Goal: Navigation & Orientation: Find specific page/section

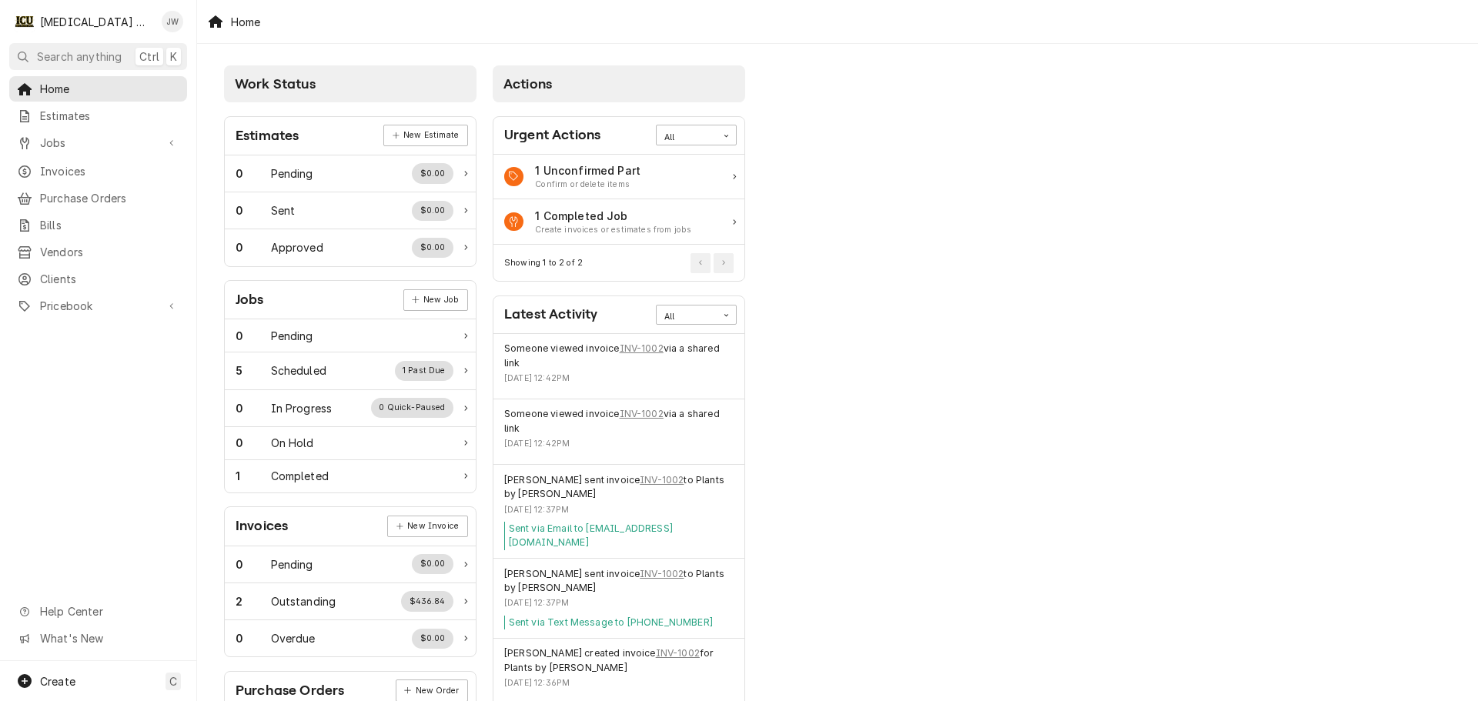
click at [1105, 270] on div "Work Status Estimates New Estimate 0 Pending $0.00 0 Sent $0.00 0 Approved $0.0…" at bounding box center [837, 560] width 1281 height 1032
click at [61, 146] on div "Jobs" at bounding box center [98, 142] width 172 height 19
click at [69, 118] on span "Estimates" at bounding box center [109, 116] width 139 height 16
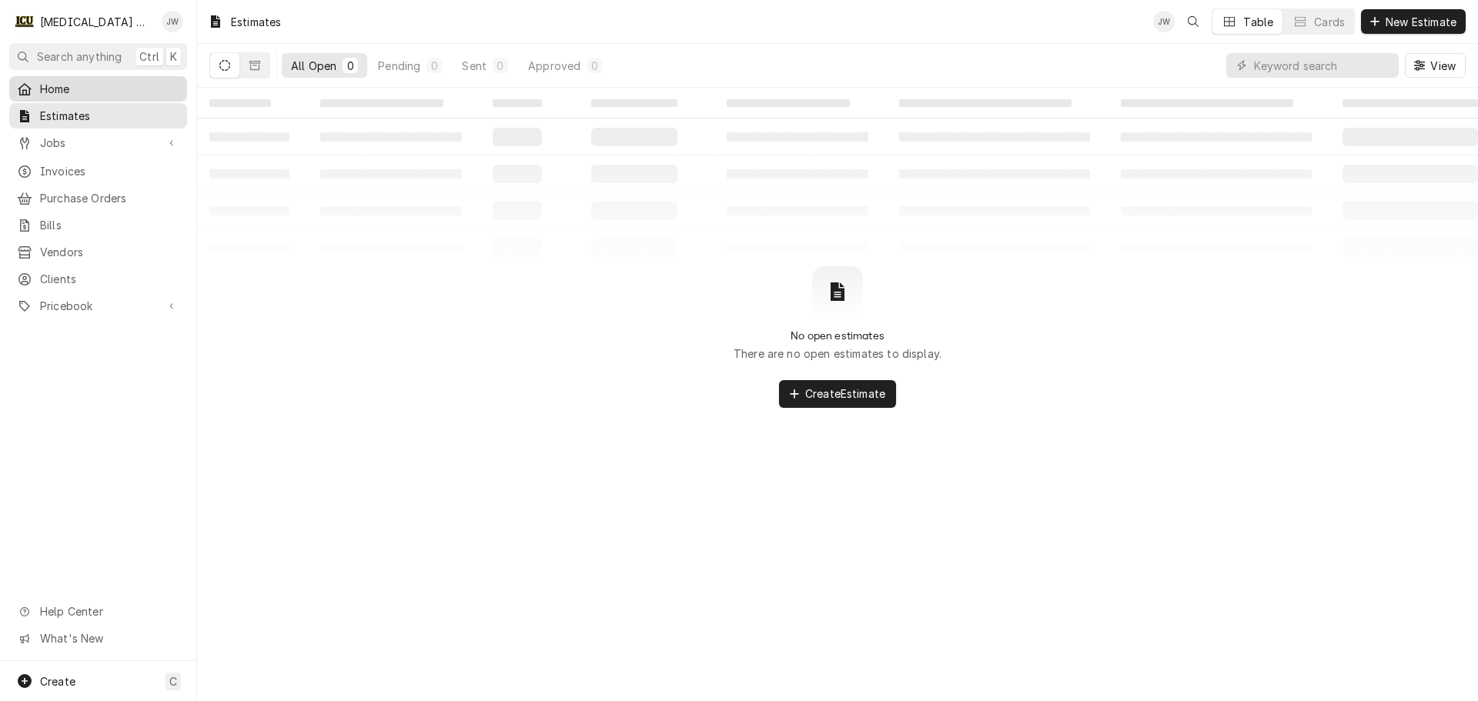
click at [56, 81] on span "Home" at bounding box center [109, 89] width 139 height 16
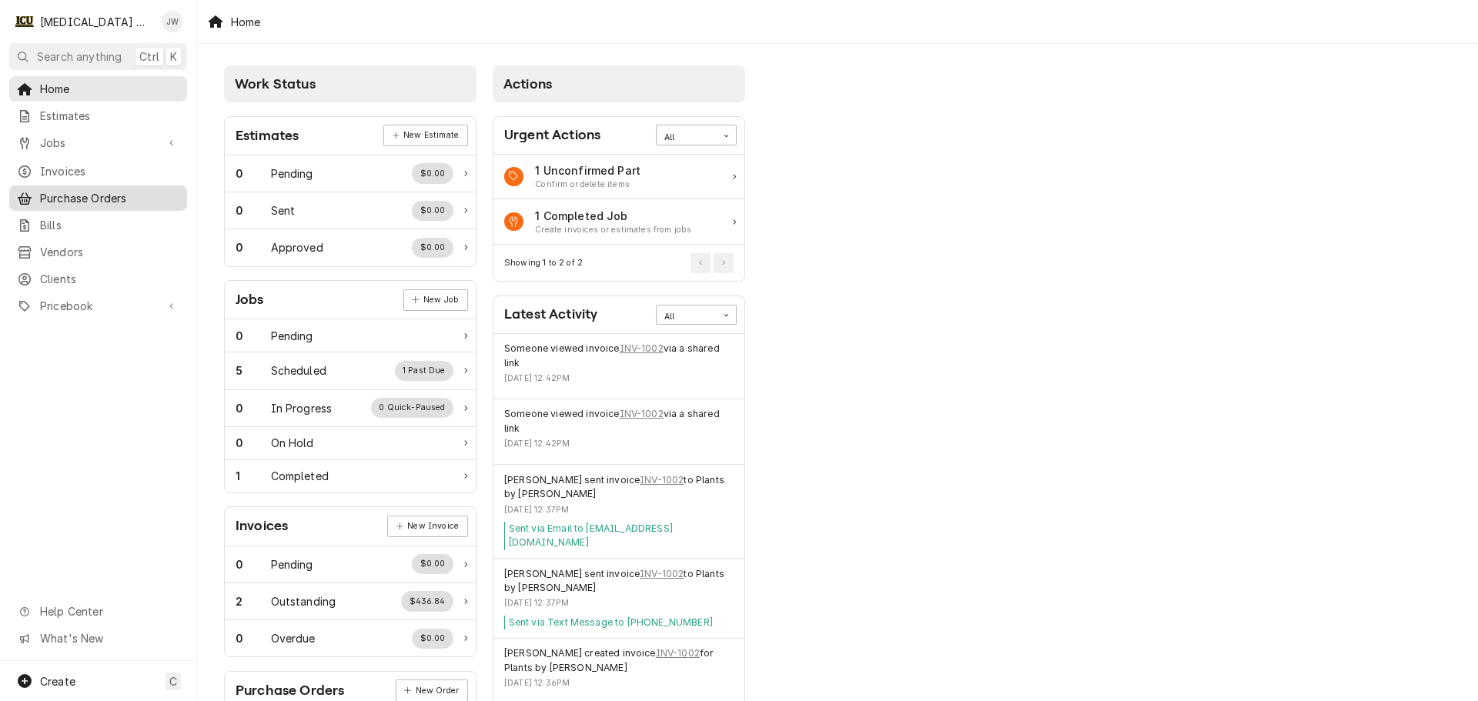
click at [89, 190] on span "Purchase Orders" at bounding box center [109, 198] width 139 height 16
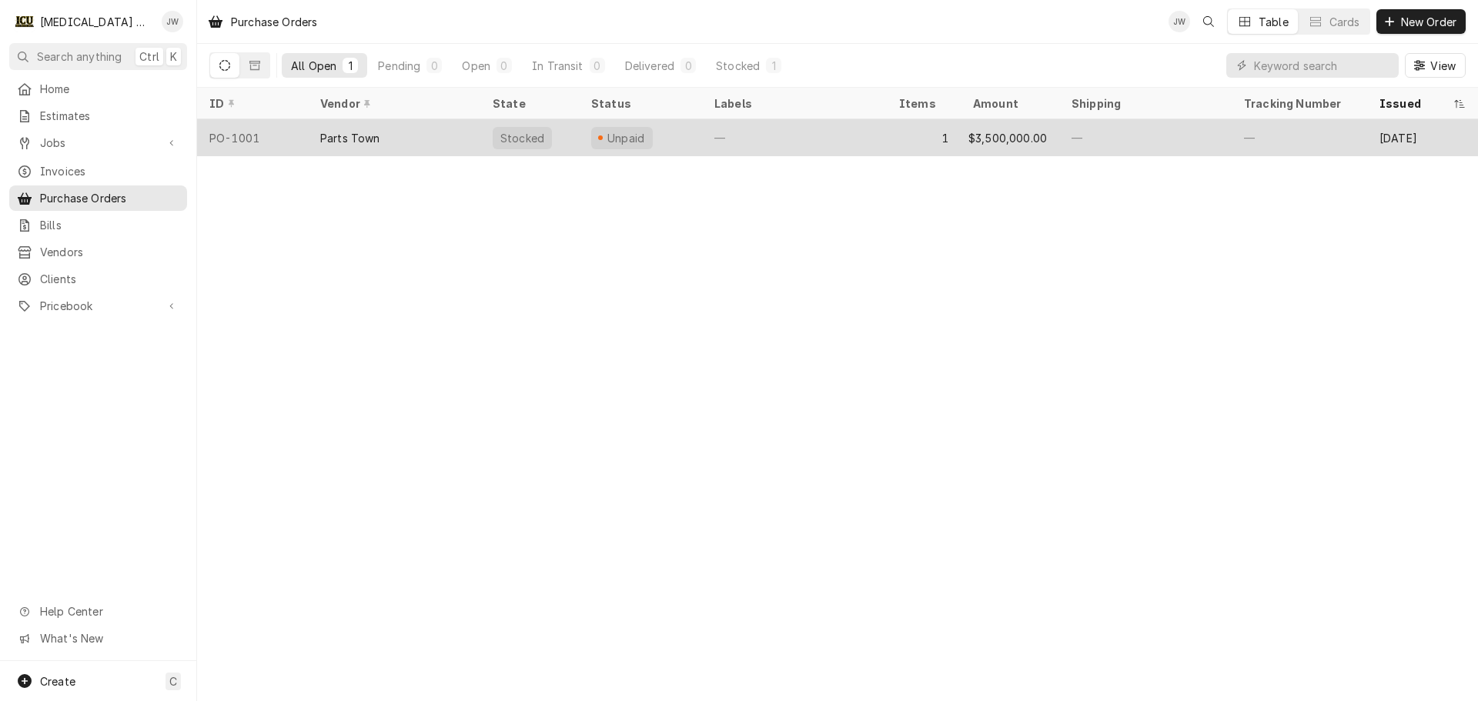
click at [768, 134] on div "—" at bounding box center [794, 137] width 185 height 37
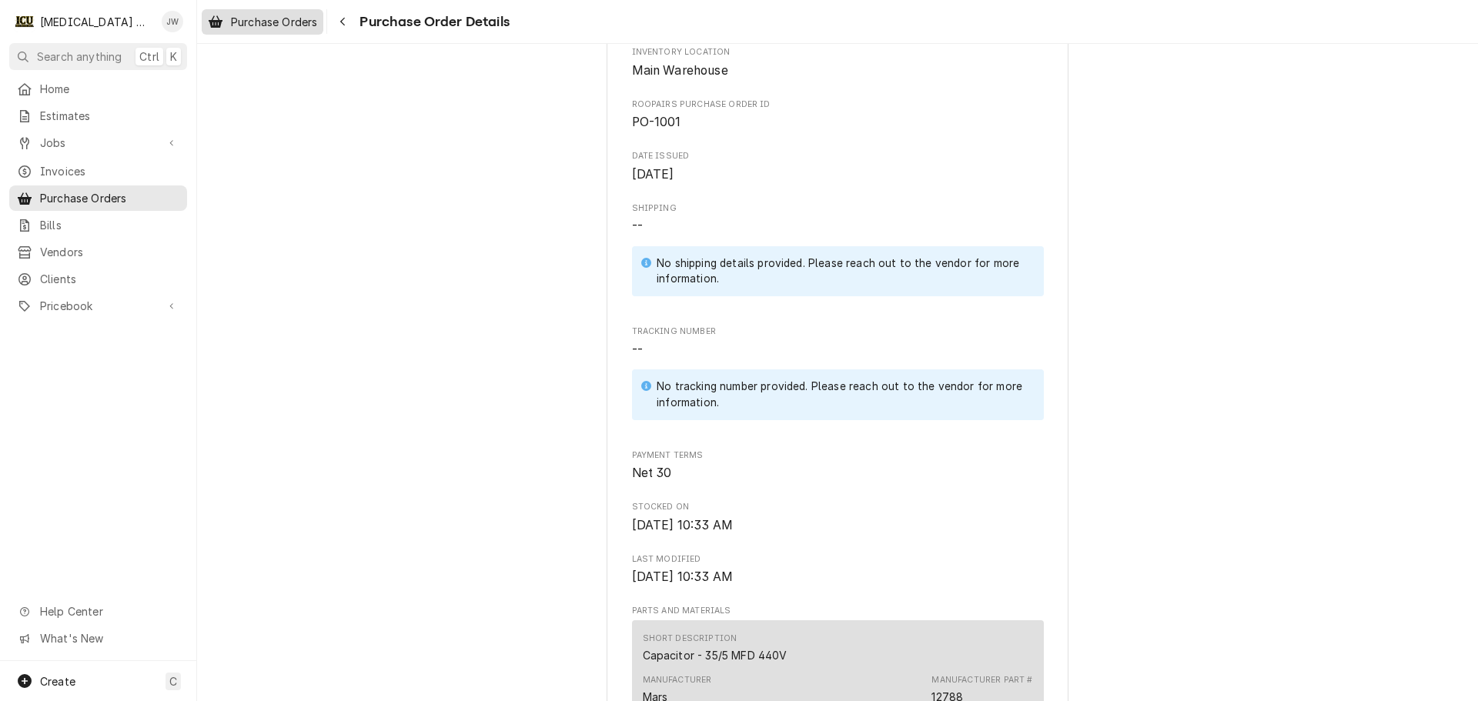
scroll to position [206, 0]
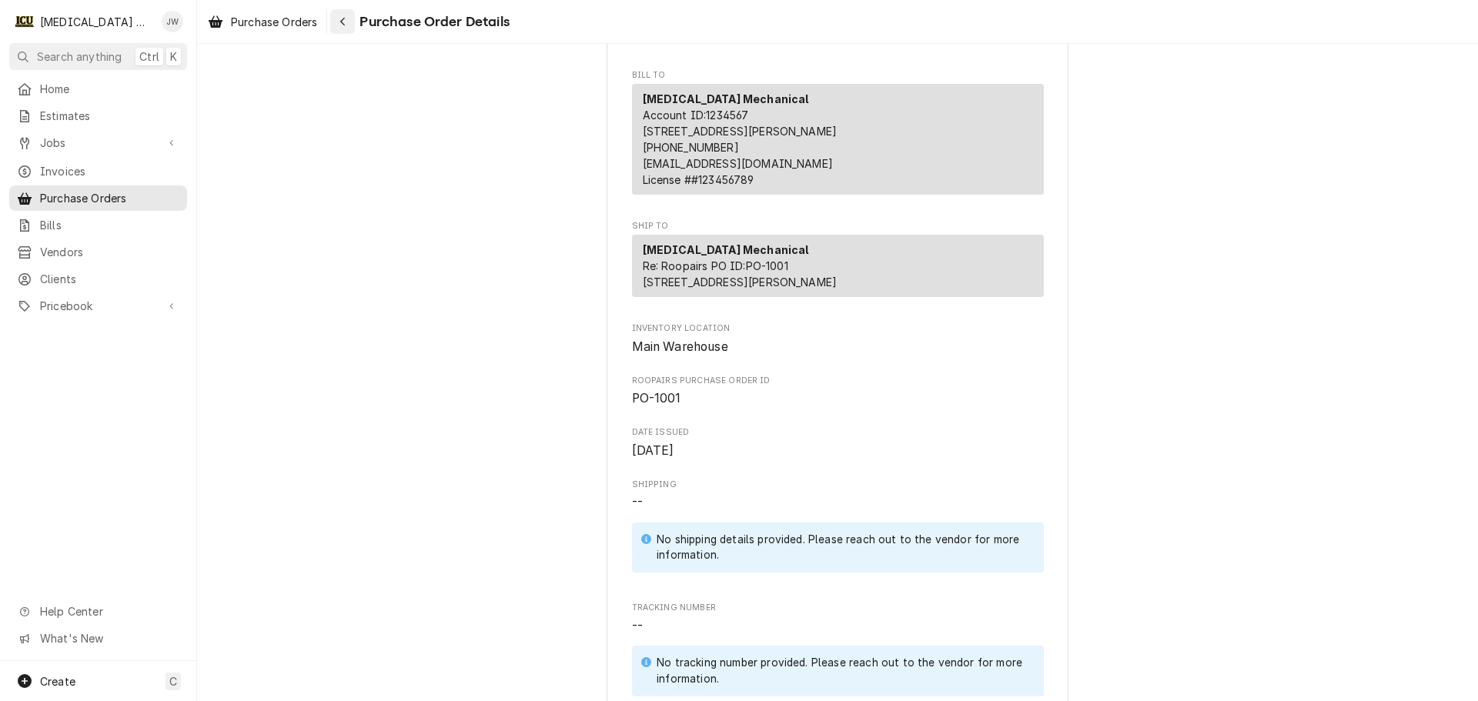
click at [349, 15] on div "Navigate back" at bounding box center [342, 21] width 15 height 15
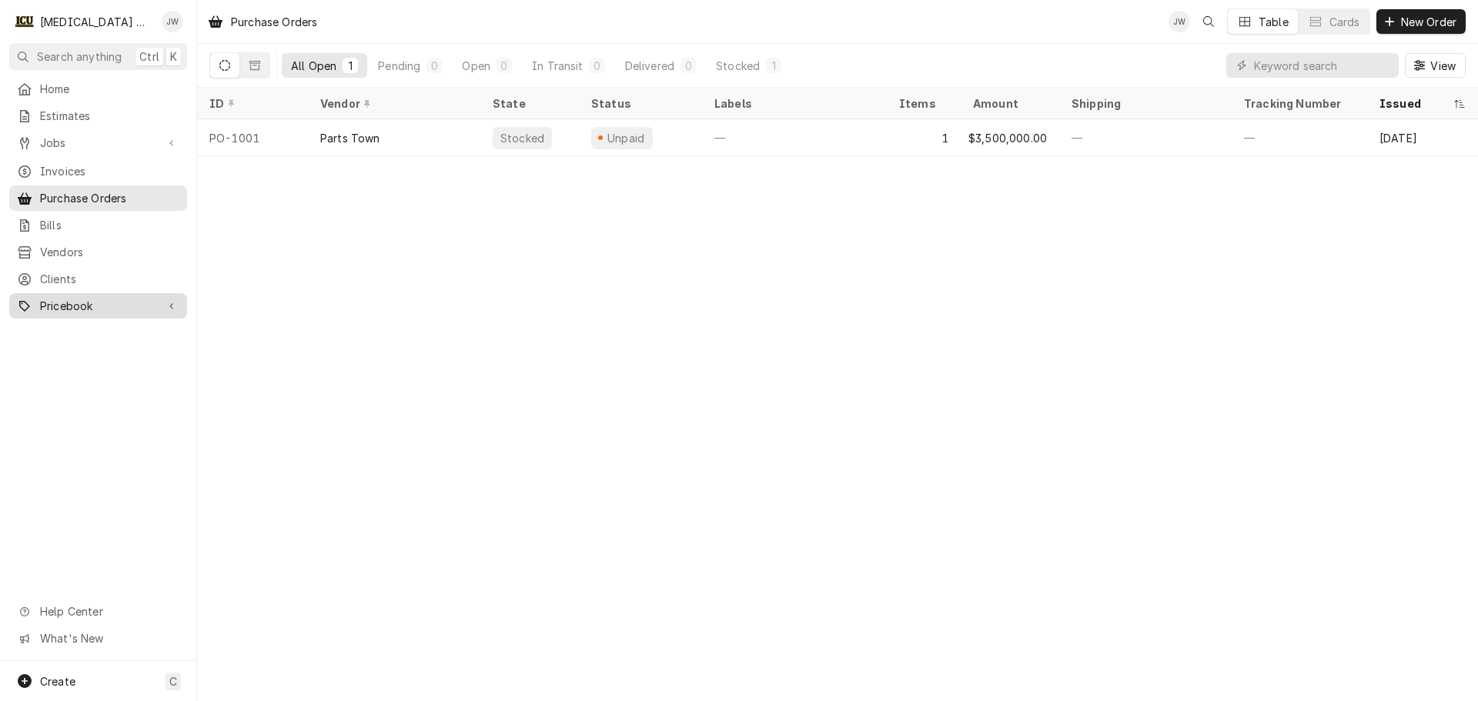
click at [129, 306] on link "Pricebook" at bounding box center [98, 305] width 178 height 25
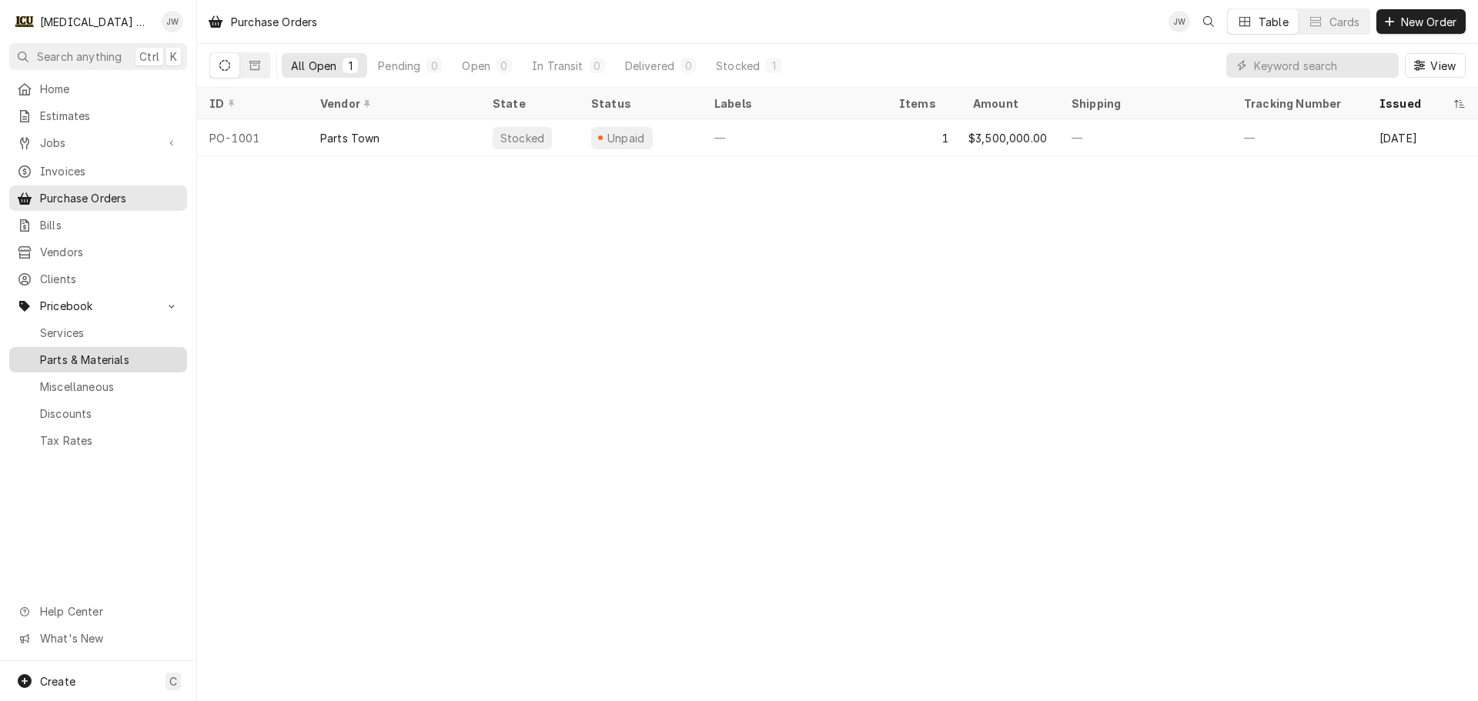
click at [126, 352] on span "Parts & Materials" at bounding box center [109, 360] width 139 height 16
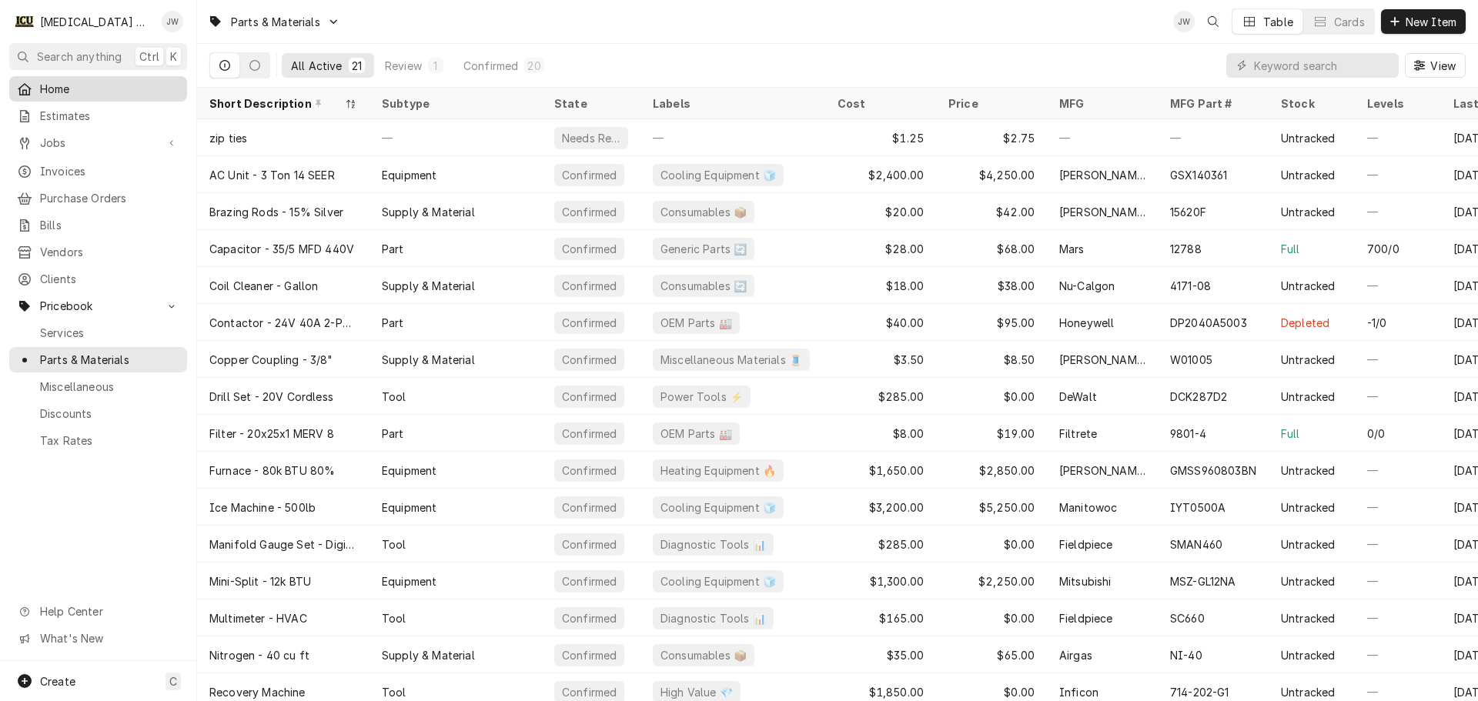
click at [89, 96] on link "Home" at bounding box center [98, 88] width 178 height 25
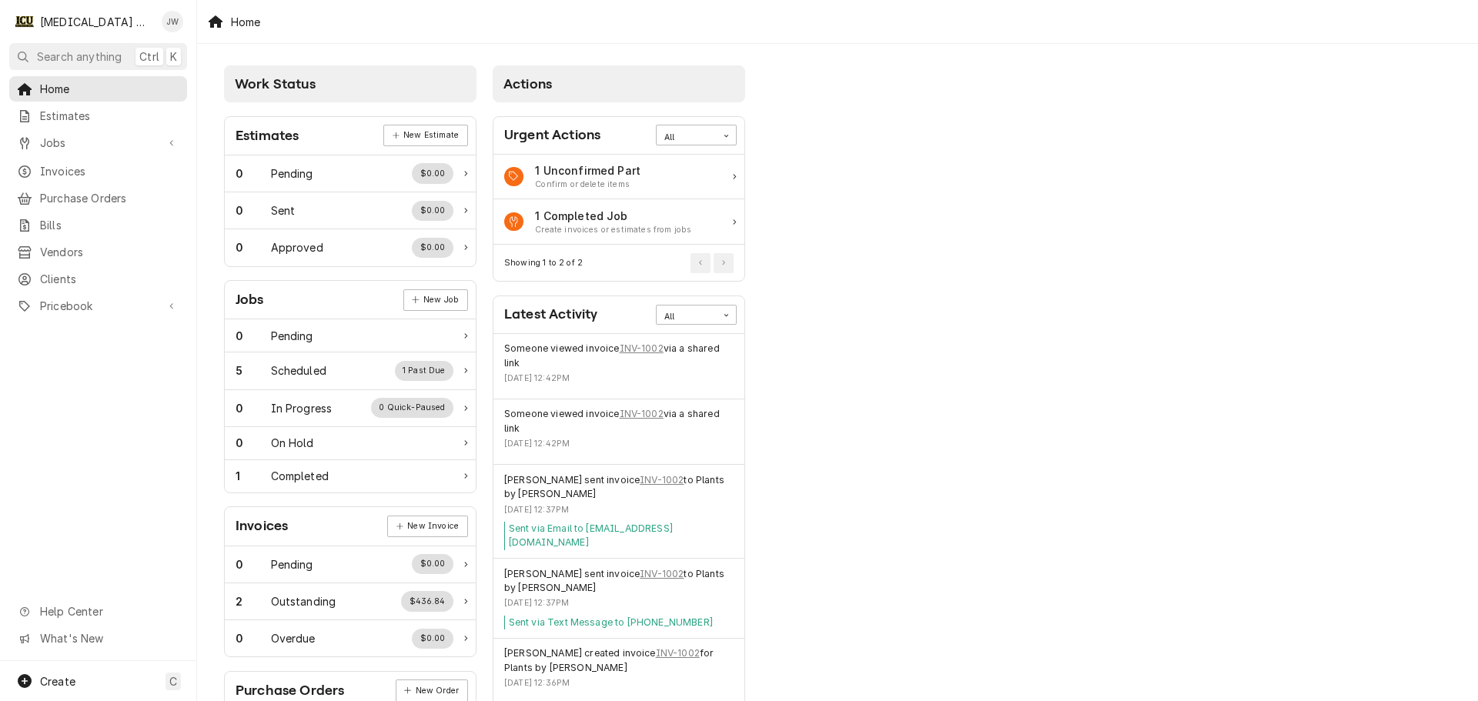
click at [954, 357] on div "Work Status Estimates New Estimate 0 Pending $0.00 0 Sent $0.00 0 Approved $0.0…" at bounding box center [837, 560] width 1281 height 1032
drag, startPoint x: 1216, startPoint y: 402, endPoint x: 982, endPoint y: 633, distance: 328.9
click at [1187, 423] on div "Work Status Estimates New Estimate 0 Pending $0.00 0 Sent $0.00 0 Approved $0.0…" at bounding box center [837, 560] width 1281 height 1032
